Goal: Task Accomplishment & Management: Complete application form

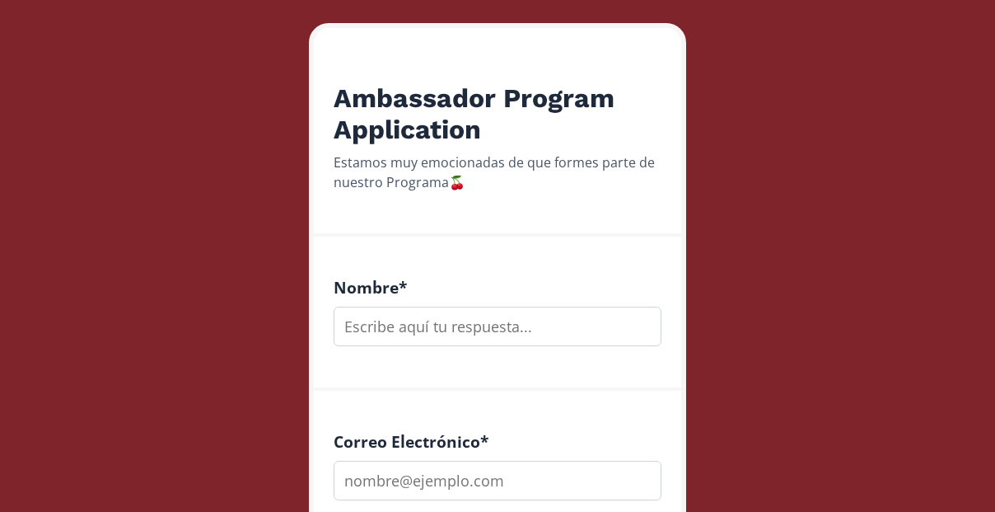
scroll to position [253, 0]
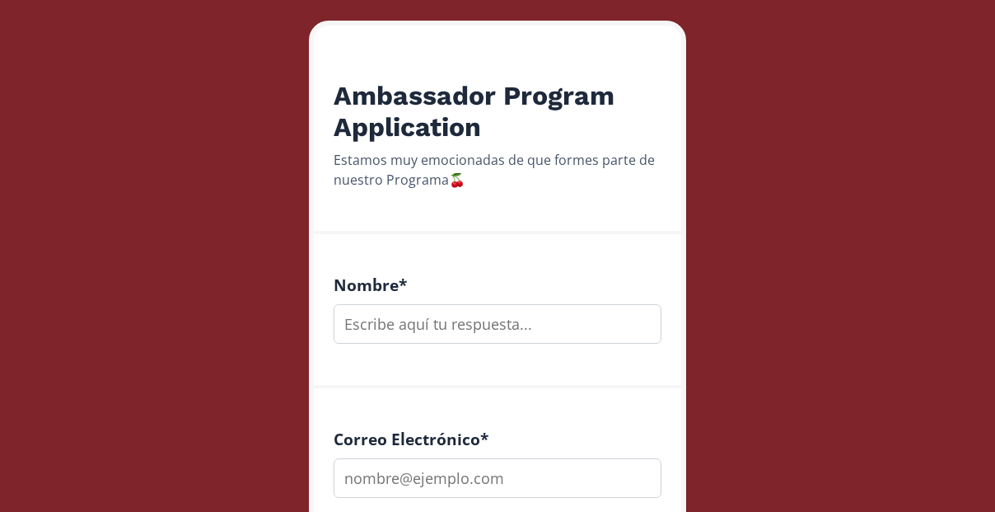
click at [393, 323] on input "text" at bounding box center [498, 324] width 328 height 40
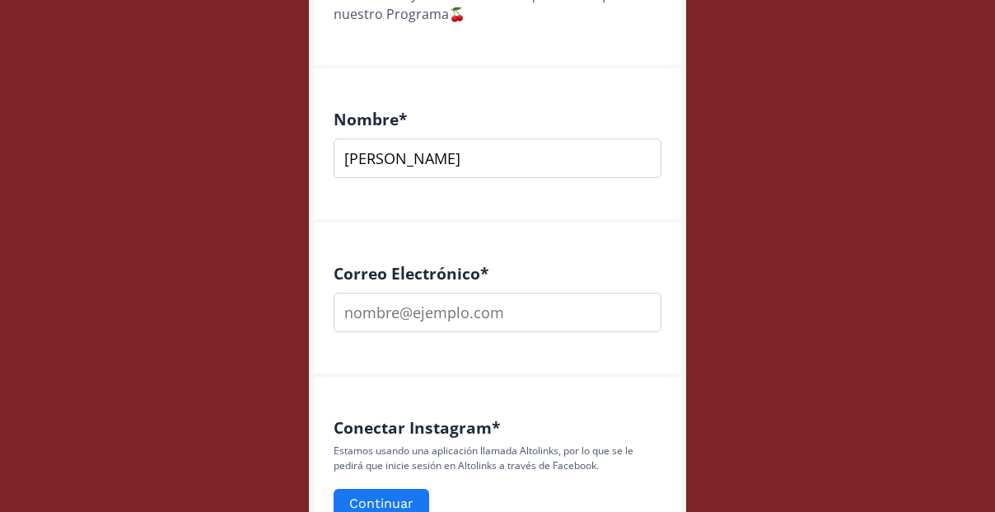
scroll to position [424, 0]
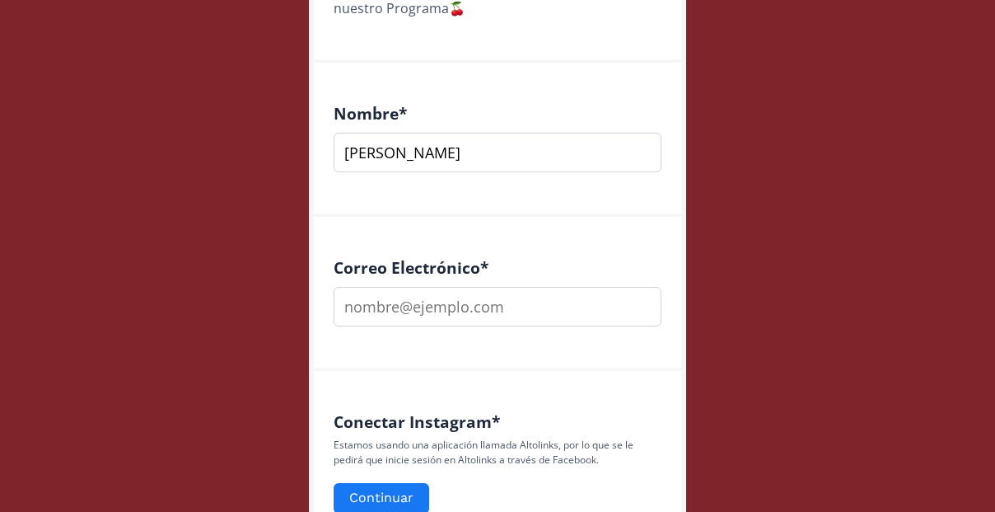
type input "[PERSON_NAME]"
click at [390, 313] on input "email" at bounding box center [498, 307] width 328 height 40
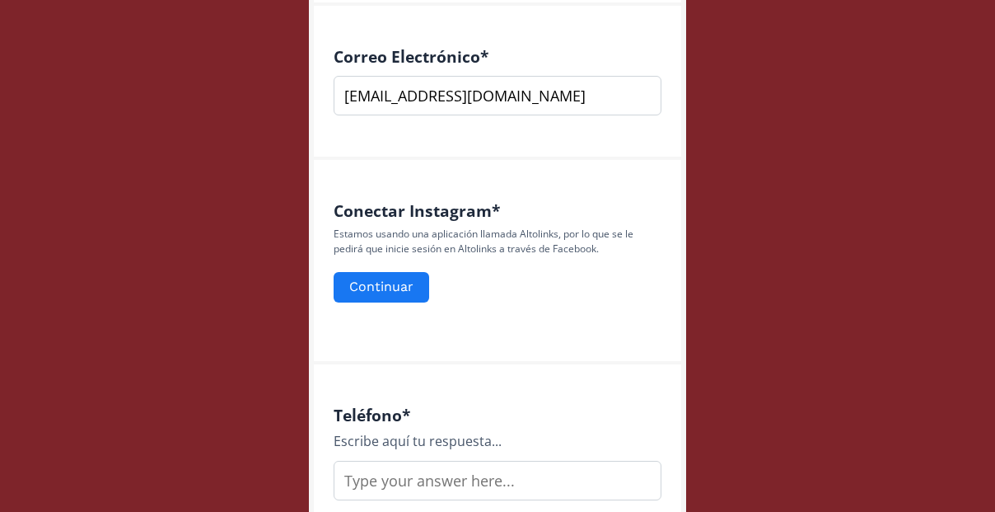
scroll to position [637, 0]
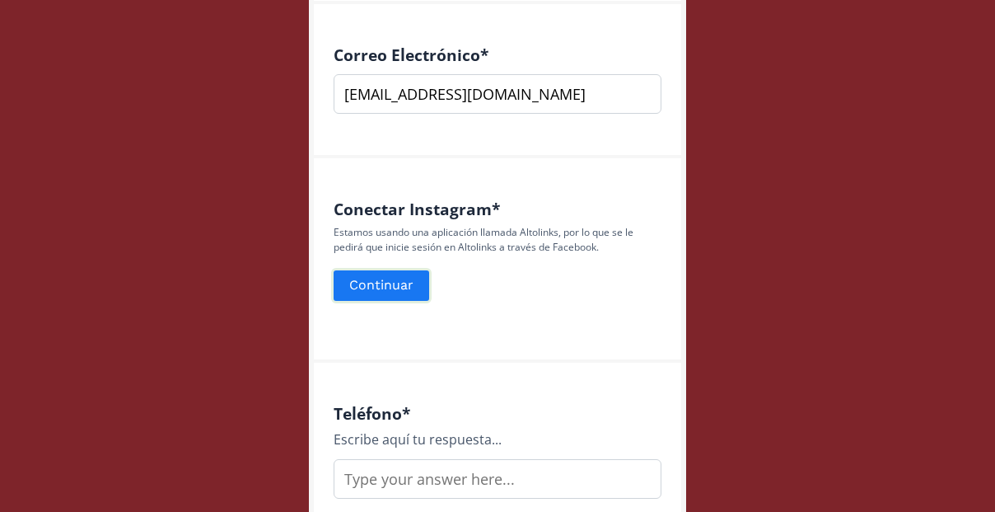
type input "[EMAIL_ADDRESS][DOMAIN_NAME]"
click at [395, 293] on button "Continuar" at bounding box center [381, 285] width 101 height 35
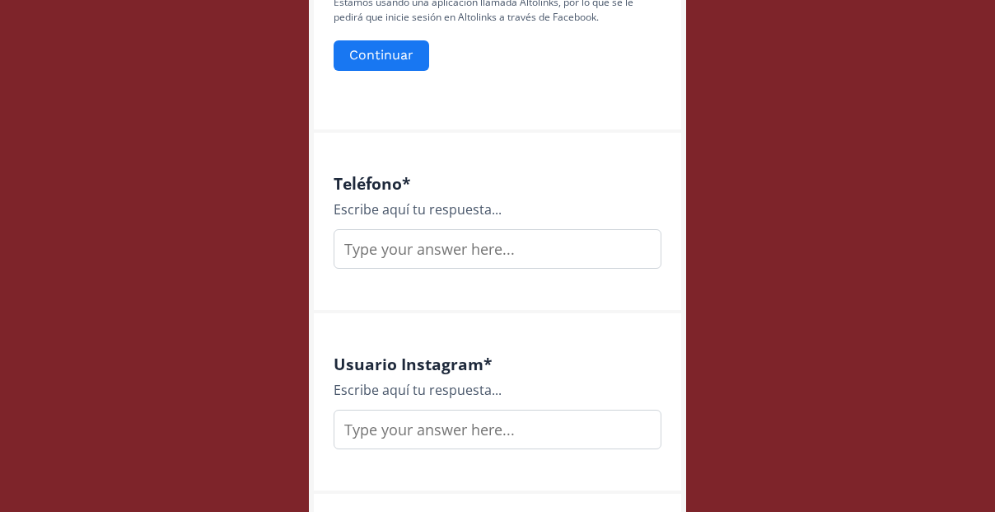
scroll to position [872, 0]
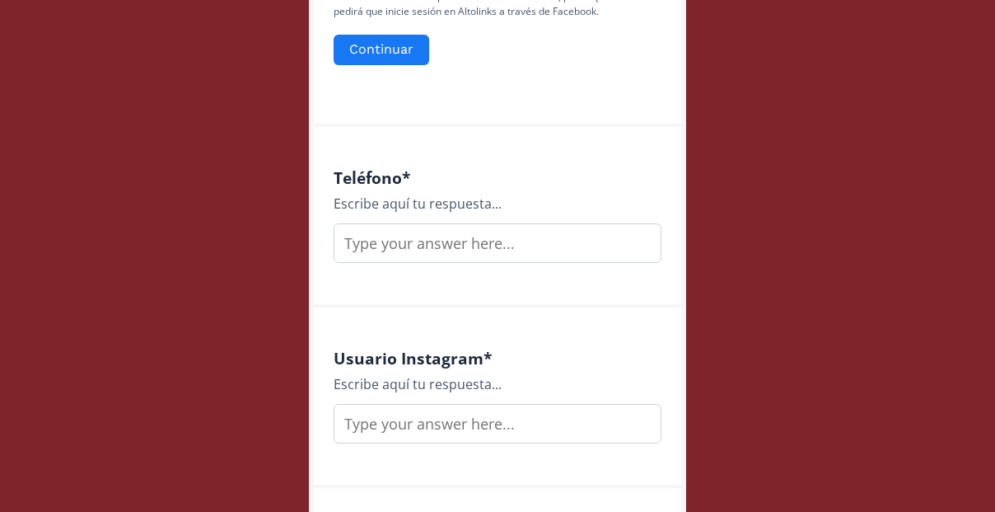
click at [425, 232] on input "text" at bounding box center [498, 243] width 328 height 40
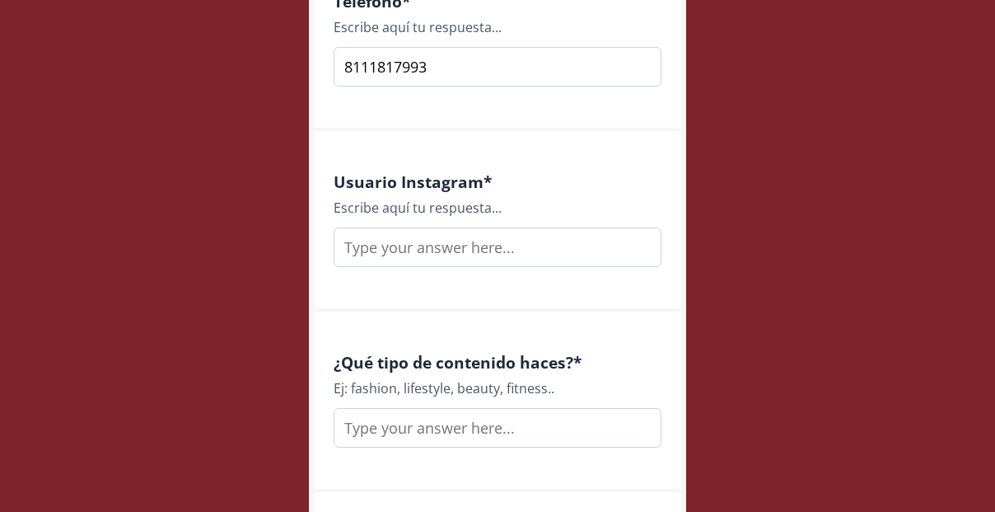
scroll to position [1068, 0]
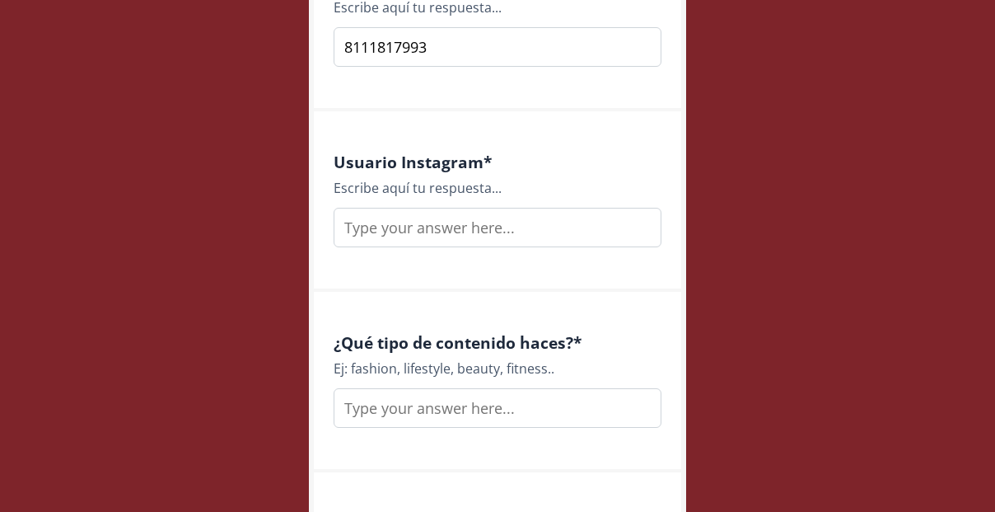
type input "8111817993"
click at [371, 234] on input "text" at bounding box center [498, 228] width 328 height 40
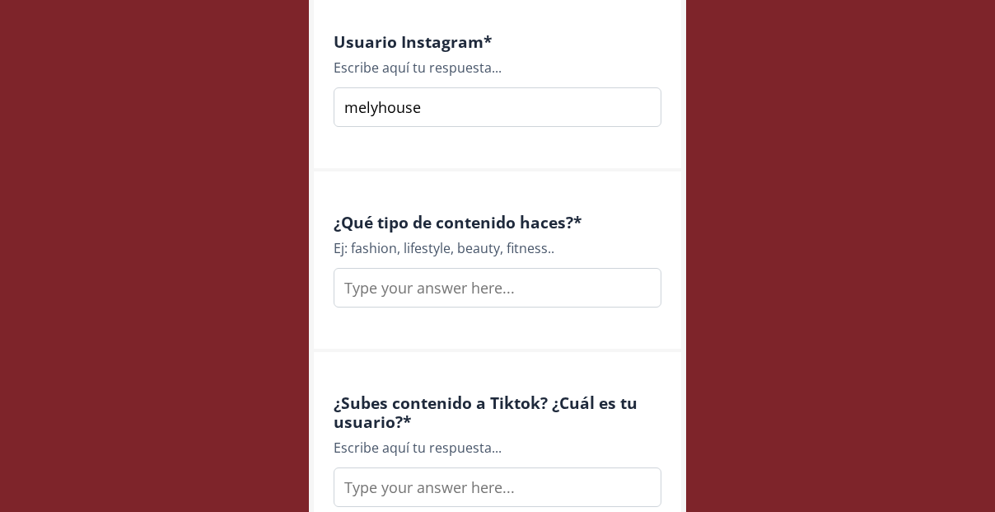
scroll to position [1218, 0]
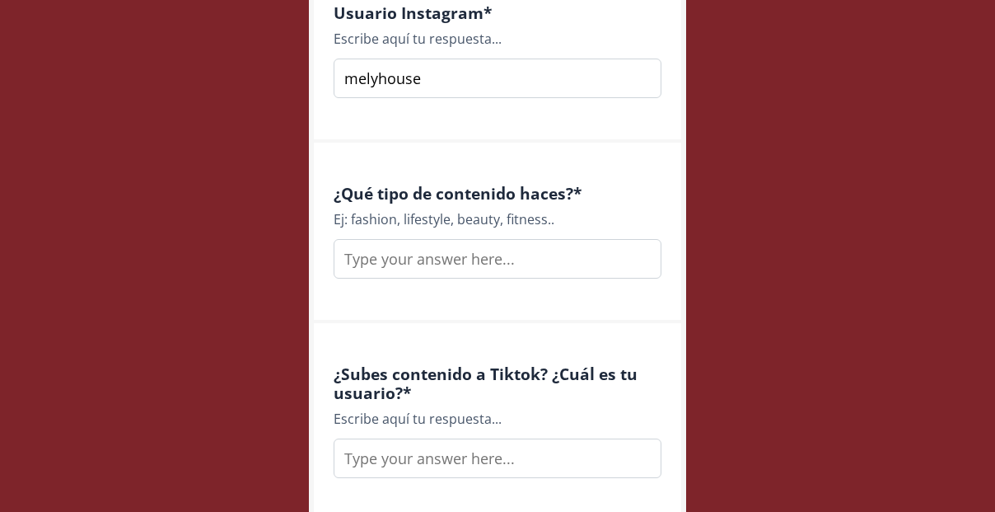
type input "melyhouse"
click at [416, 263] on input "text" at bounding box center [498, 259] width 328 height 40
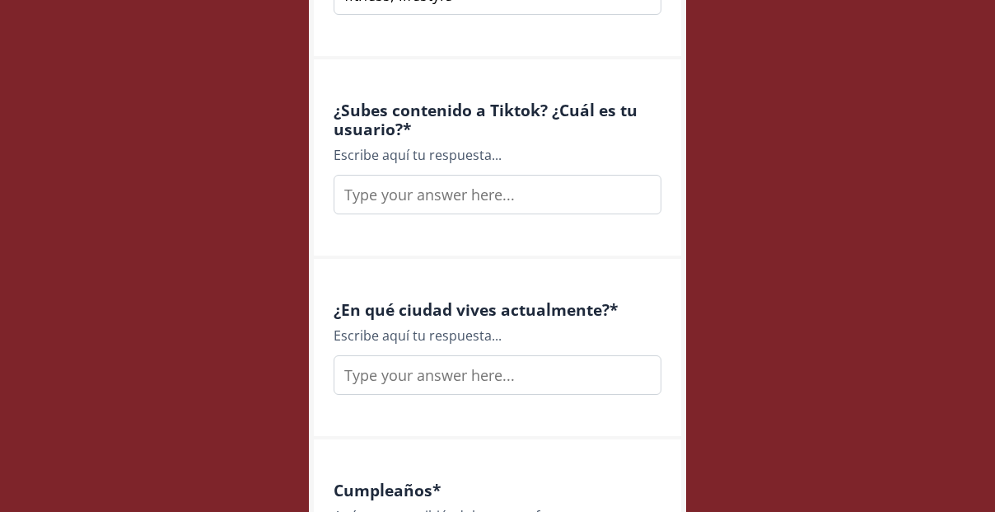
scroll to position [1483, 0]
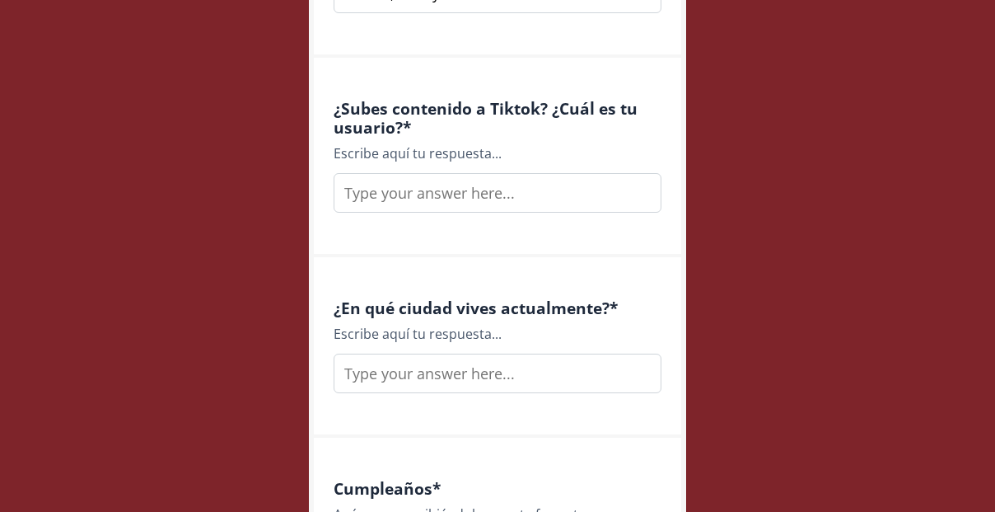
type input "fitness, lifestyle"
click at [381, 378] on input "text" at bounding box center [498, 373] width 328 height 40
type input "S"
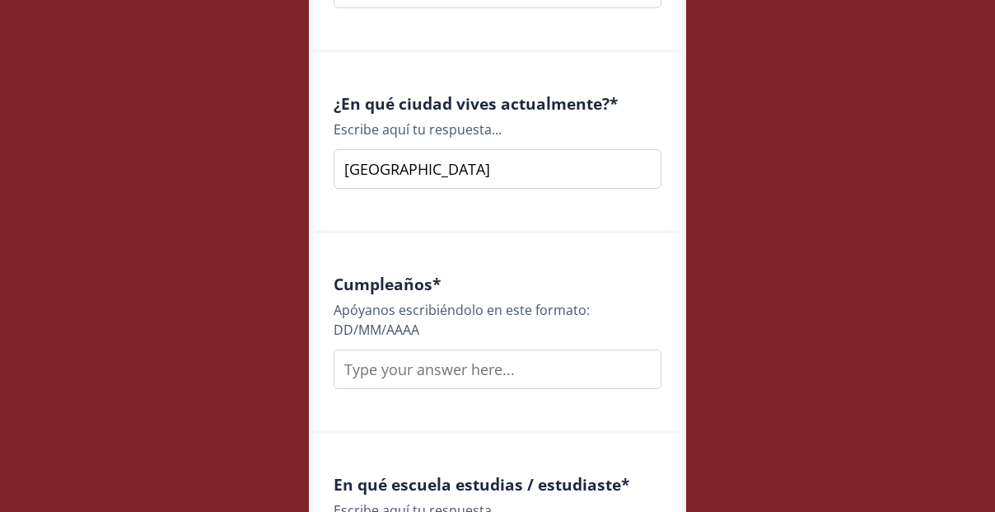
scroll to position [1690, 0]
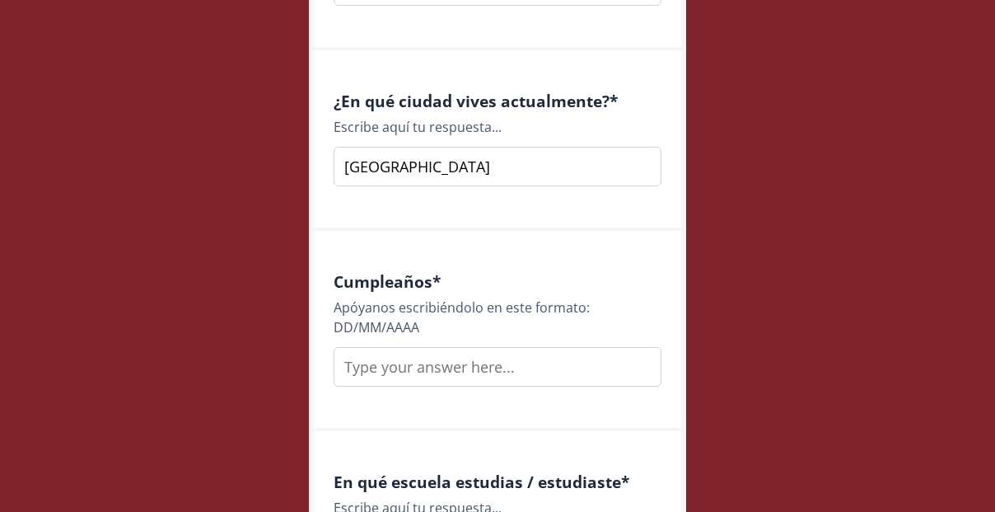
type input "[GEOGRAPHIC_DATA]"
click at [367, 366] on input "text" at bounding box center [498, 367] width 328 height 40
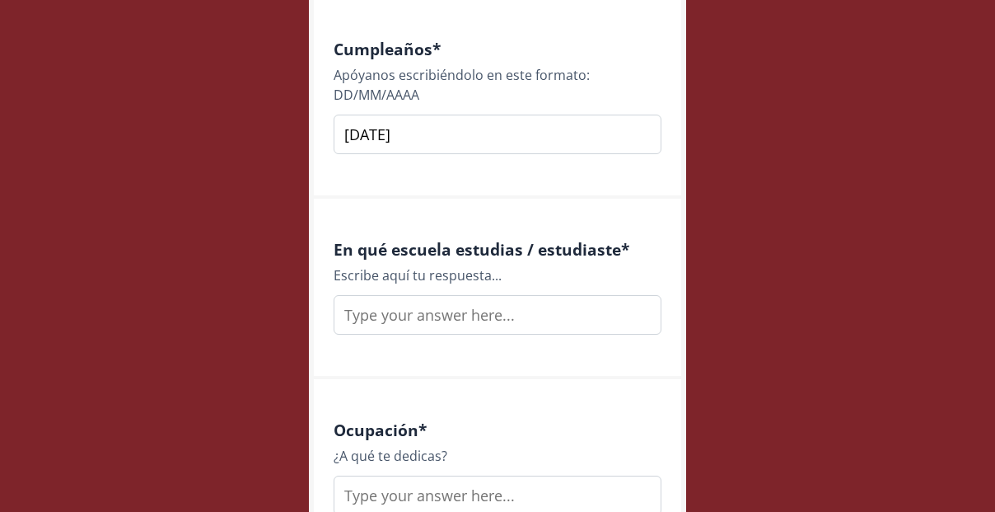
scroll to position [1924, 0]
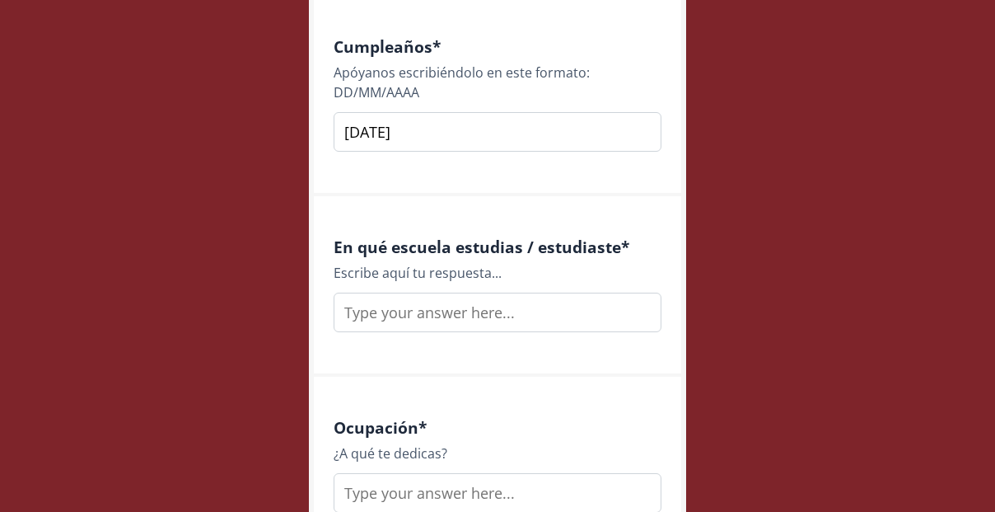
type input "[DATE]"
click at [398, 308] on input "text" at bounding box center [498, 312] width 328 height 40
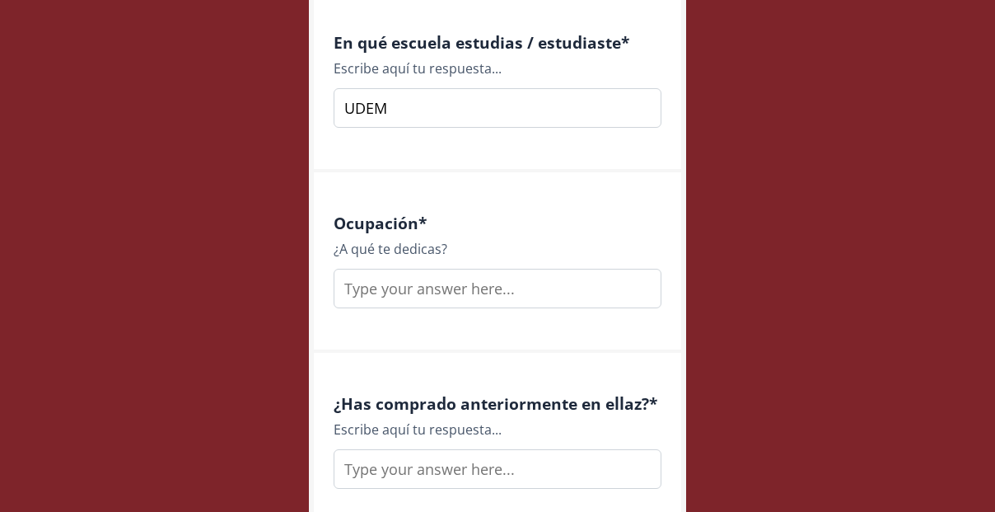
scroll to position [2163, 0]
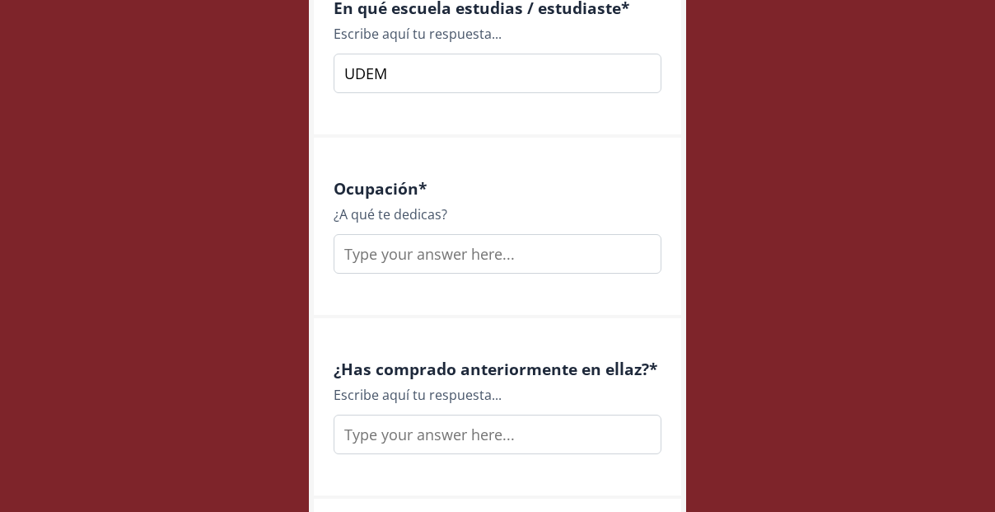
type input "UDEM"
click at [393, 256] on input "text" at bounding box center [498, 254] width 328 height 40
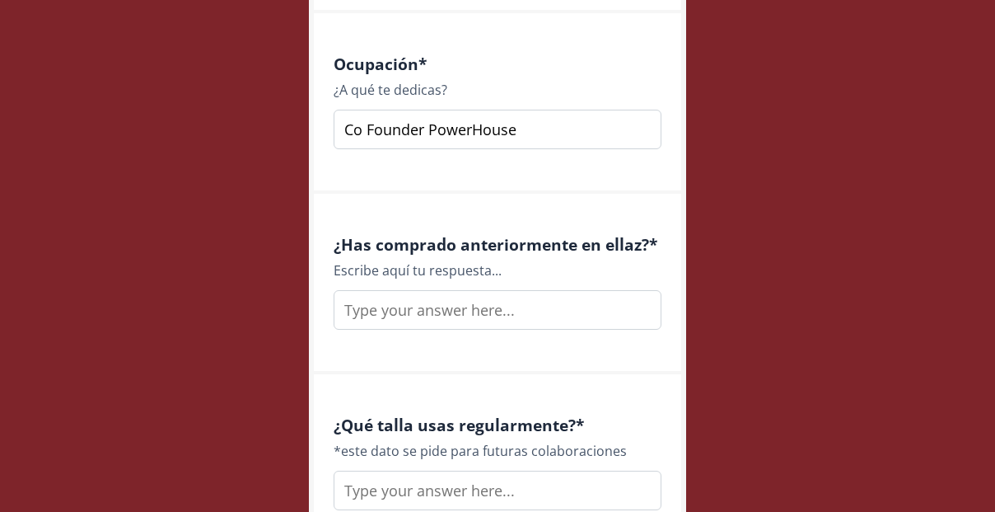
scroll to position [2288, 0]
type input "Co Founder PowerHouse"
click at [394, 306] on input "text" at bounding box center [498, 309] width 328 height 40
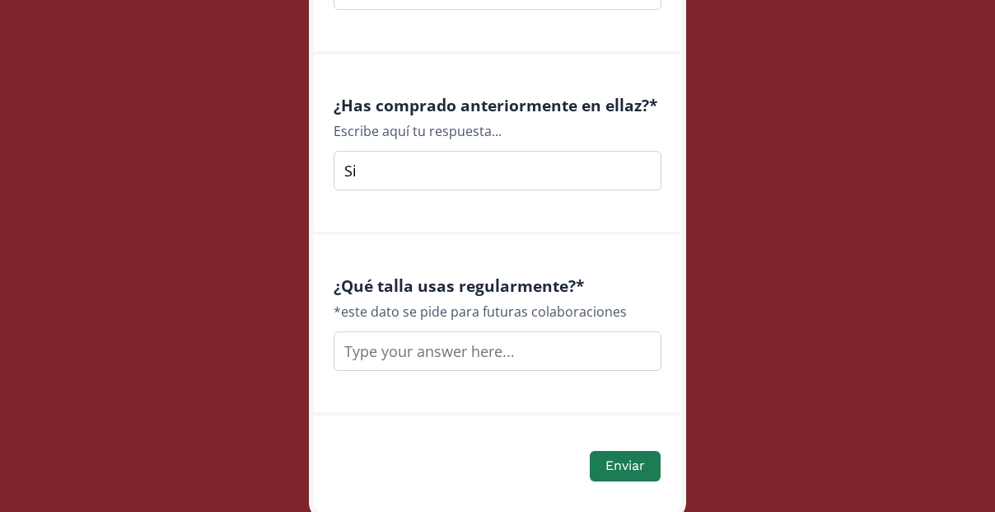
scroll to position [2494, 0]
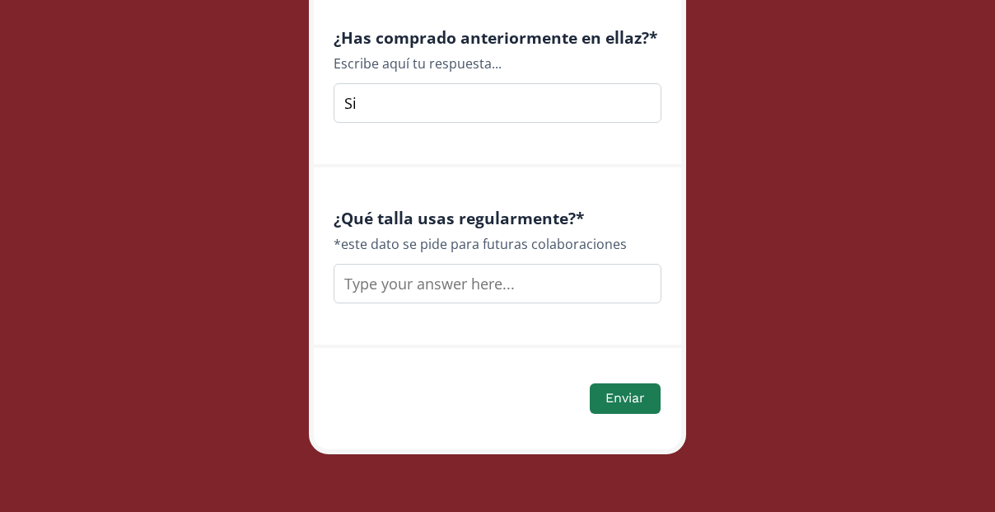
type input "Si"
click at [390, 284] on input "text" at bounding box center [498, 284] width 328 height 40
type input "Xs, S"
click at [597, 394] on button "Enviar" at bounding box center [625, 398] width 76 height 35
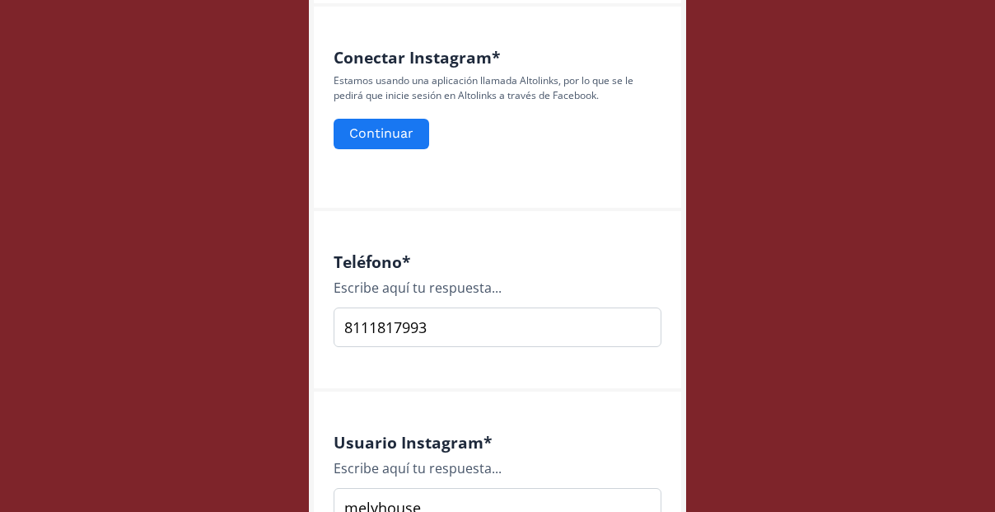
scroll to position [687, 0]
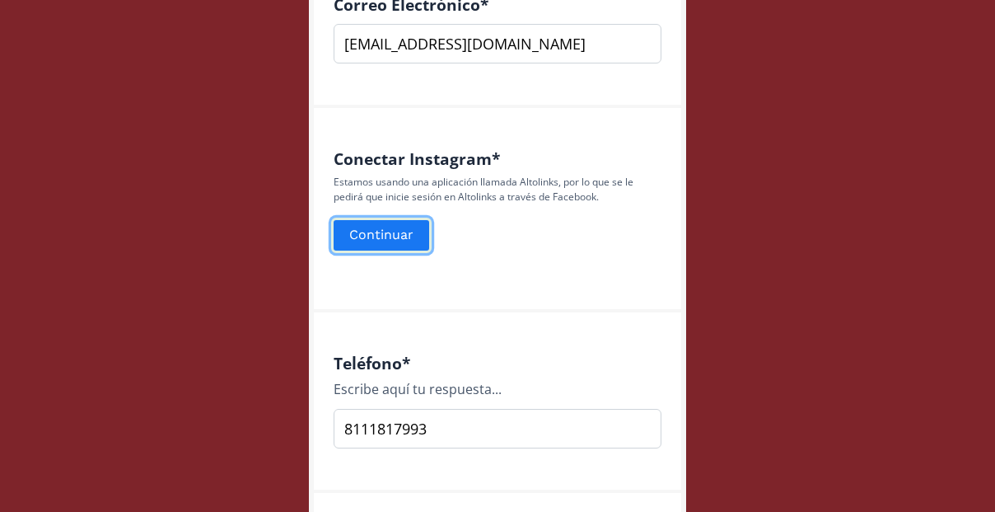
click at [398, 233] on button "Continuar" at bounding box center [381, 234] width 101 height 35
